Goal: Transaction & Acquisition: Book appointment/travel/reservation

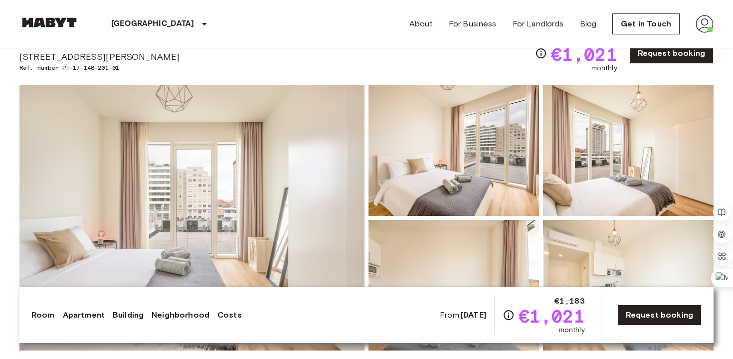
scroll to position [43, 0]
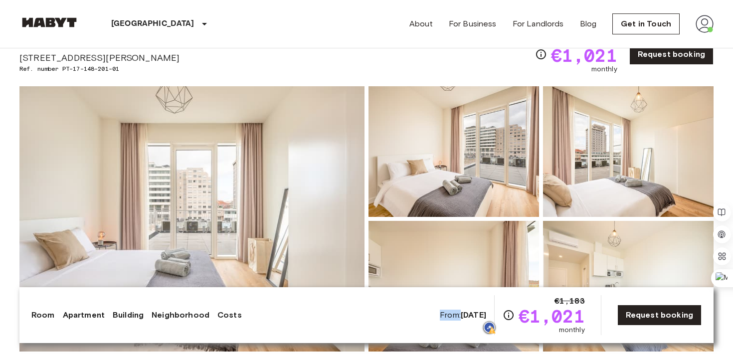
drag, startPoint x: 445, startPoint y: 314, endPoint x: 497, endPoint y: 312, distance: 51.9
click at [497, 312] on div "From: Nov 17 2025 €1,183 €1,021 monthly" at bounding box center [512, 315] width 145 height 40
click at [302, 170] on img at bounding box center [191, 218] width 345 height 265
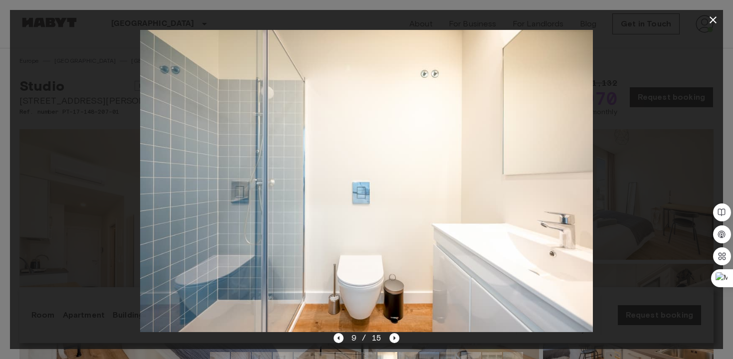
click at [421, 121] on img at bounding box center [366, 181] width 453 height 302
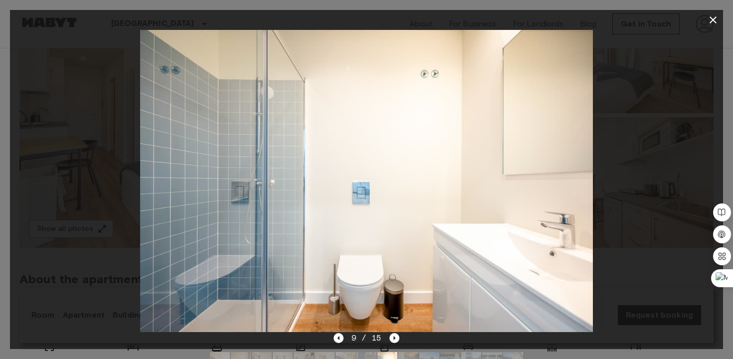
scroll to position [147, 0]
click at [640, 143] on div at bounding box center [366, 181] width 713 height 302
click at [712, 22] on icon "button" at bounding box center [713, 20] width 12 height 12
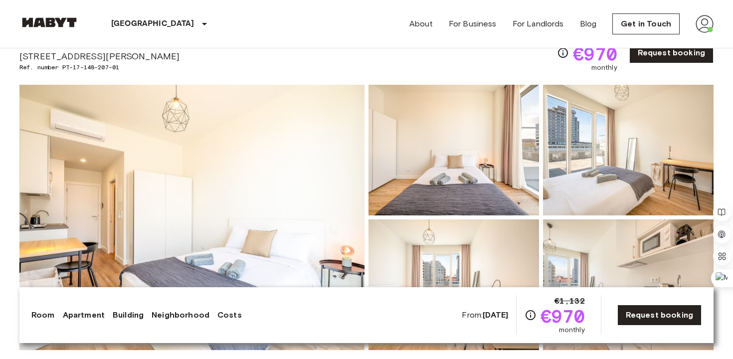
scroll to position [47, 0]
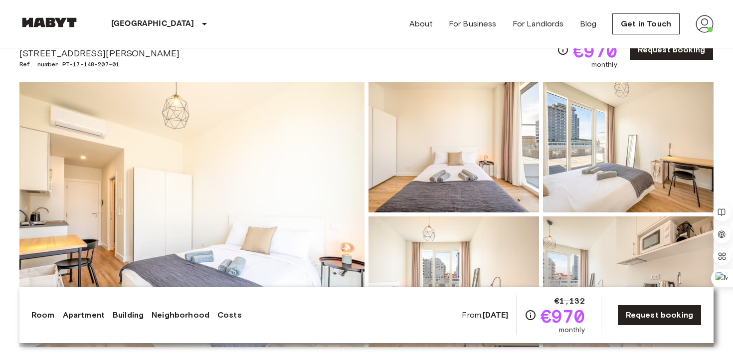
click at [280, 191] on img at bounding box center [191, 214] width 345 height 265
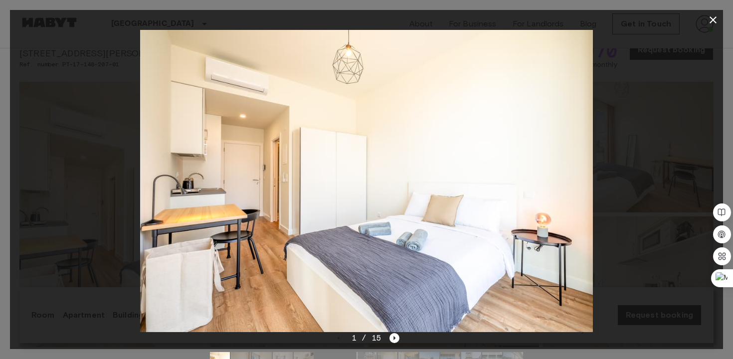
click at [634, 185] on div at bounding box center [366, 181] width 713 height 302
click at [392, 339] on icon "Next image" at bounding box center [395, 338] width 10 height 10
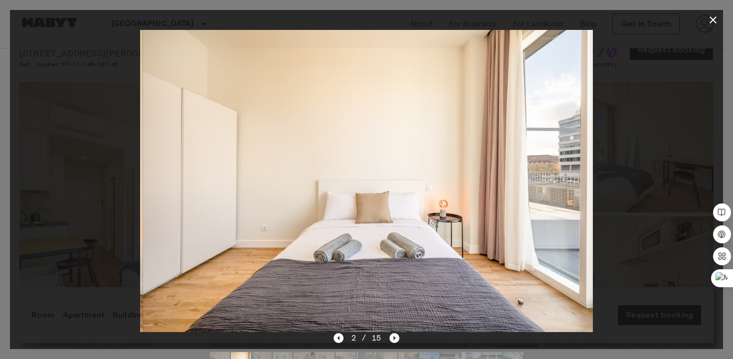
click at [392, 339] on icon "Next image" at bounding box center [395, 338] width 10 height 10
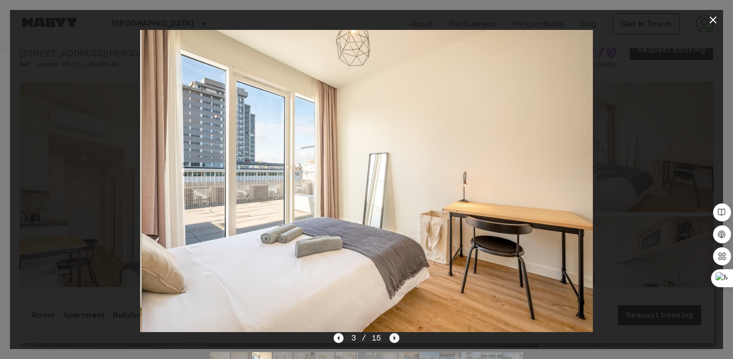
click at [392, 339] on icon "Next image" at bounding box center [395, 338] width 10 height 10
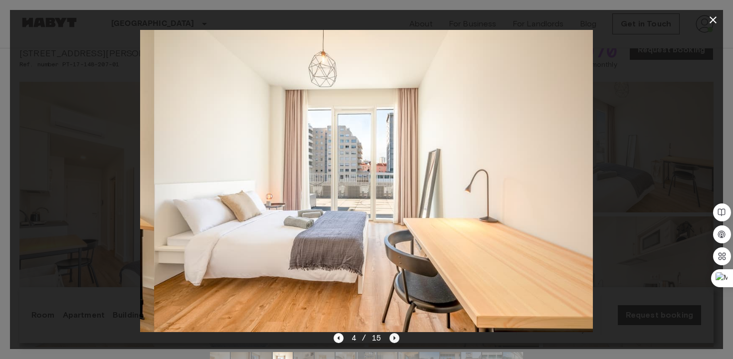
click at [392, 339] on icon "Next image" at bounding box center [395, 338] width 10 height 10
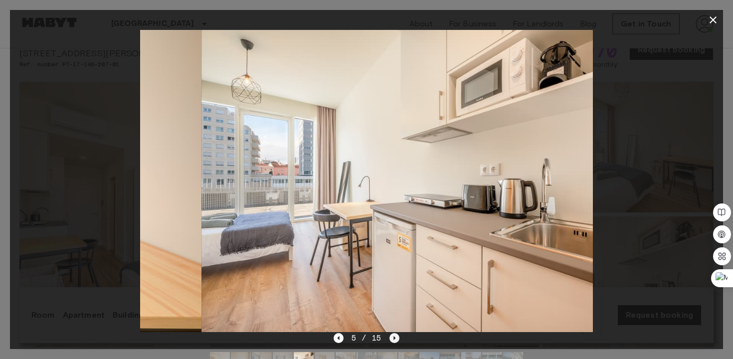
click at [392, 339] on icon "Next image" at bounding box center [395, 338] width 10 height 10
